Goal: Navigation & Orientation: Understand site structure

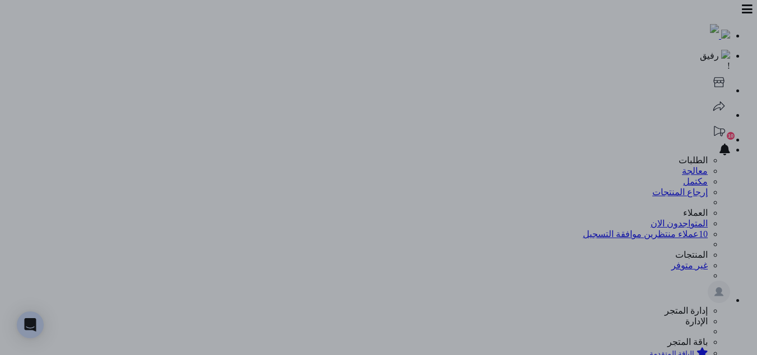
click at [575, 64] on div at bounding box center [378, 177] width 757 height 355
